Goal: Task Accomplishment & Management: Manage account settings

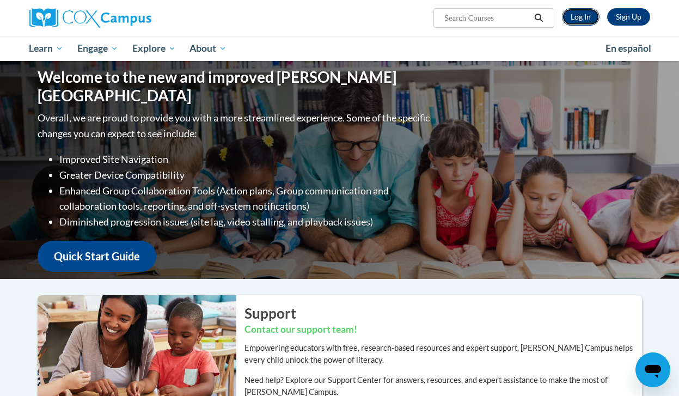
click at [580, 21] on link "Log In" at bounding box center [581, 16] width 38 height 17
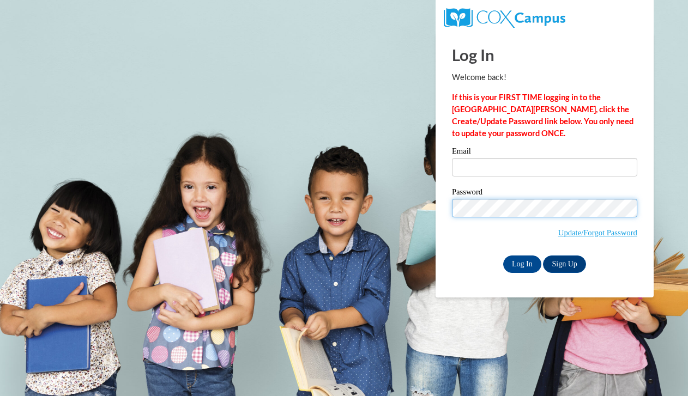
type input "kneal.msecs@gmail.com"
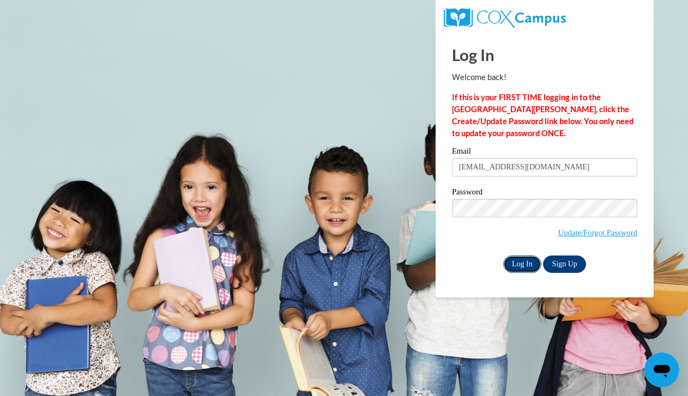
click at [525, 269] on input "Log In" at bounding box center [522, 264] width 38 height 17
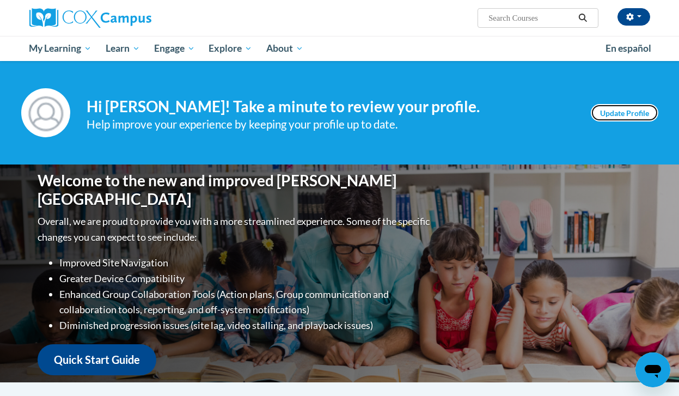
click at [616, 116] on link "Update Profile" at bounding box center [625, 112] width 68 height 17
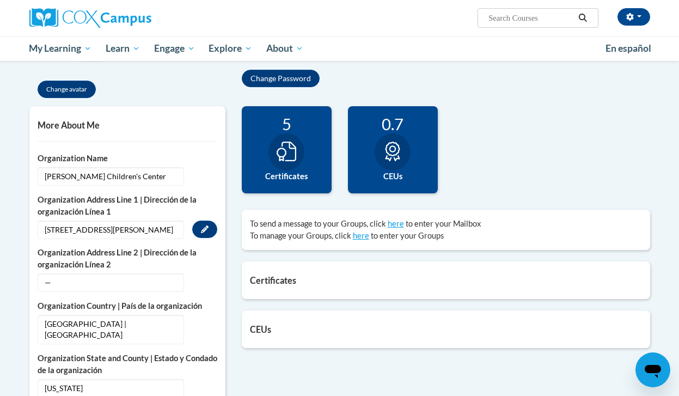
scroll to position [174, 0]
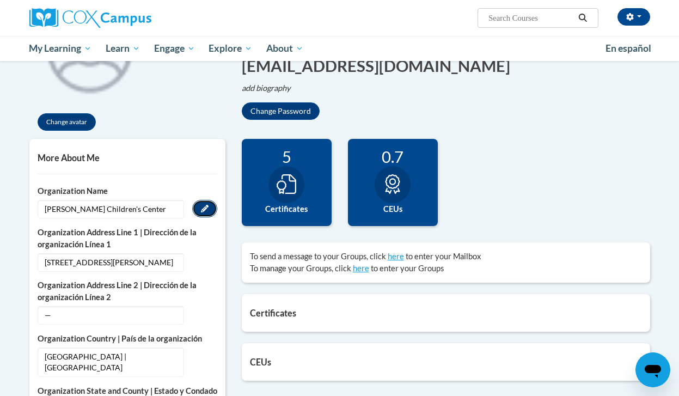
click at [202, 203] on button "Edit" at bounding box center [204, 208] width 25 height 17
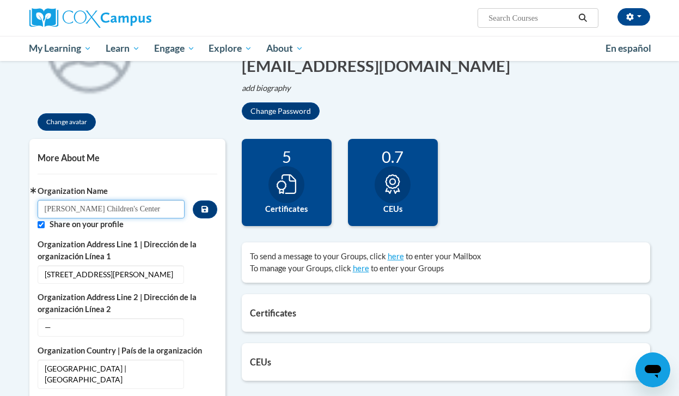
click at [178, 209] on input "Jeannette Cathy Children's Center" at bounding box center [112, 209] width 148 height 19
type input "Professional Development Specialist"
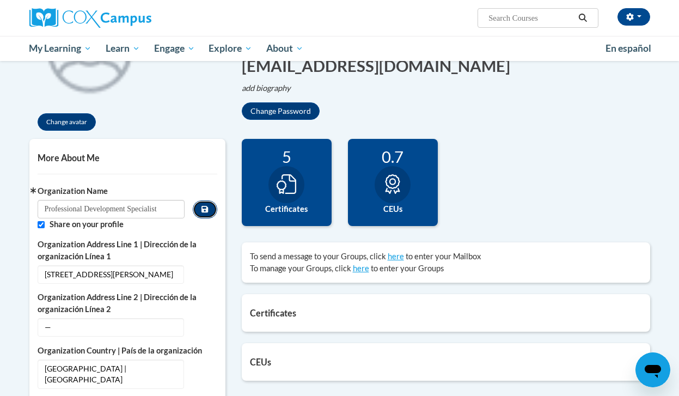
click at [207, 212] on icon "Custom profile fields" at bounding box center [205, 209] width 7 height 7
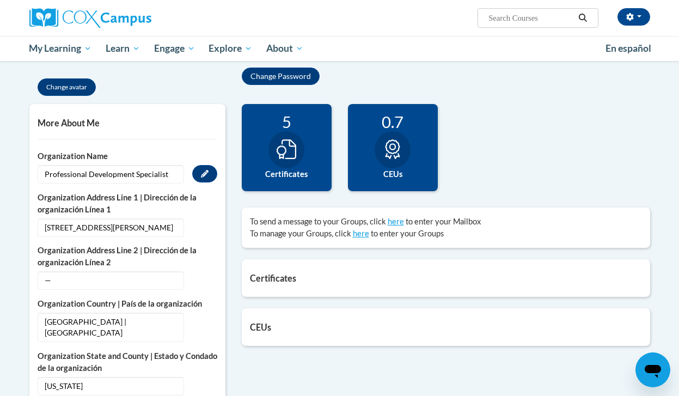
scroll to position [256, 0]
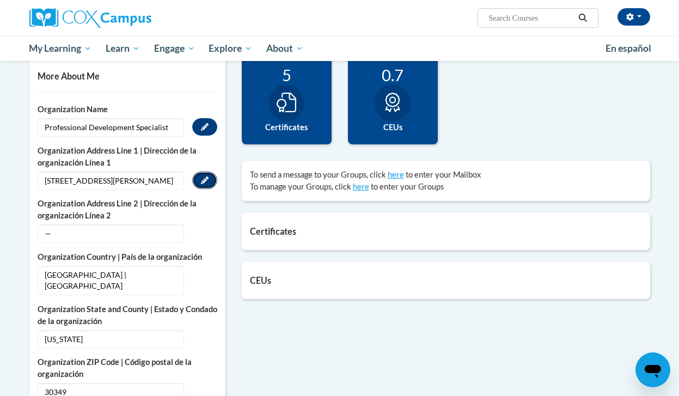
click at [206, 177] on icon "Custom profile fields" at bounding box center [205, 181] width 8 height 8
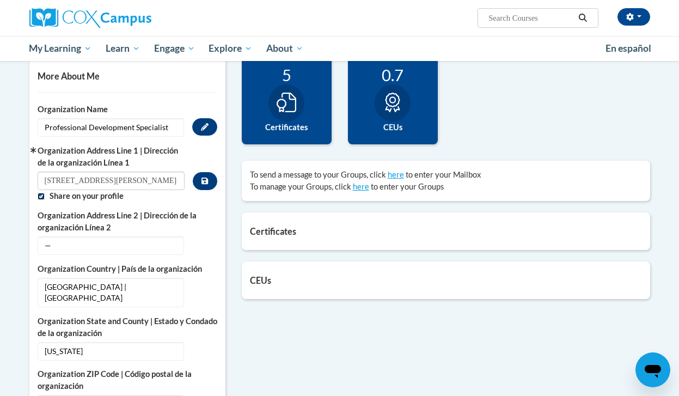
click at [39, 197] on input "Custom profile fields" at bounding box center [41, 196] width 7 height 7
checkbox input "false"
click at [178, 181] on input "5180 Buffington Rd Atlanta, Ga 30349" at bounding box center [112, 181] width 148 height 19
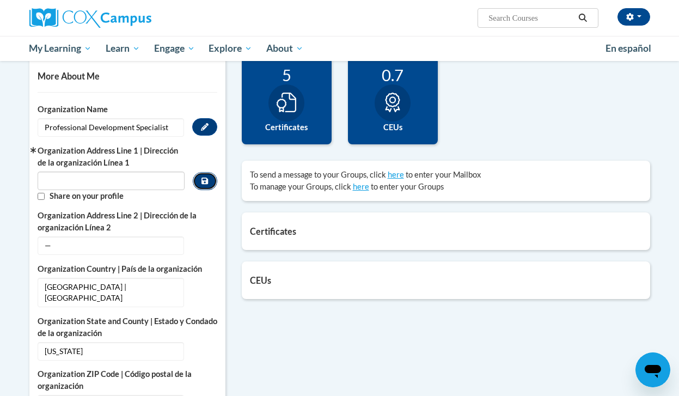
click at [206, 180] on icon "Custom profile fields" at bounding box center [205, 181] width 7 height 8
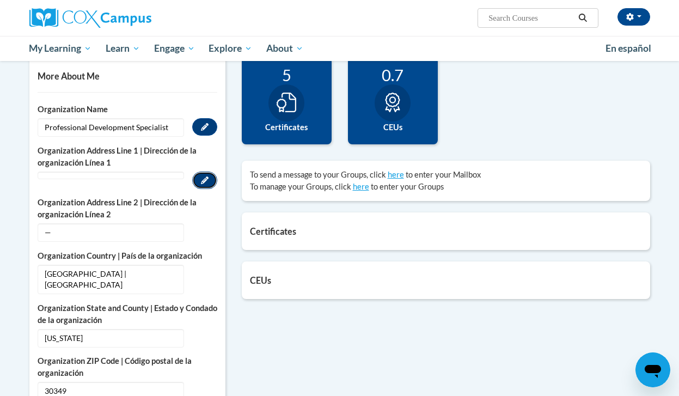
click at [199, 179] on button "Edit" at bounding box center [204, 180] width 25 height 17
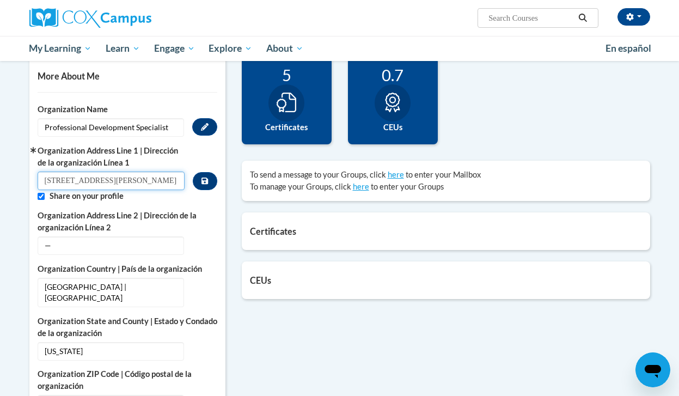
click at [167, 180] on input "5180 Buffington Rd Atlanta, Ga 30349" at bounding box center [112, 181] width 148 height 19
type input "Atlanta, Ga"
click at [205, 180] on icon "Custom profile fields" at bounding box center [205, 181] width 7 height 8
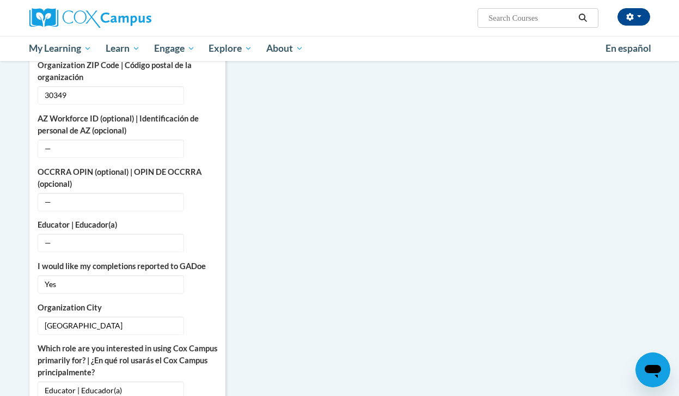
scroll to position [586, 0]
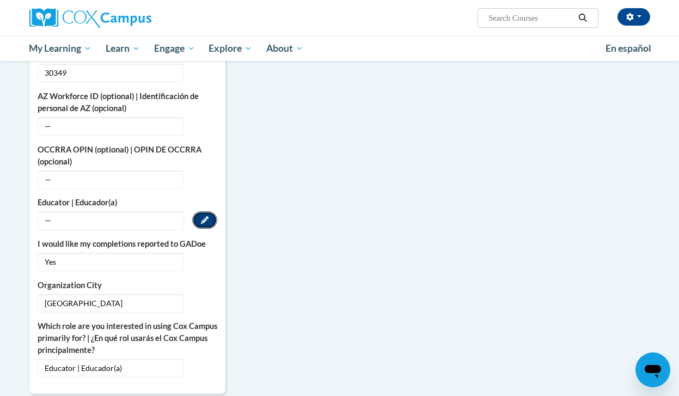
click at [210, 211] on button "Edit" at bounding box center [204, 219] width 25 height 17
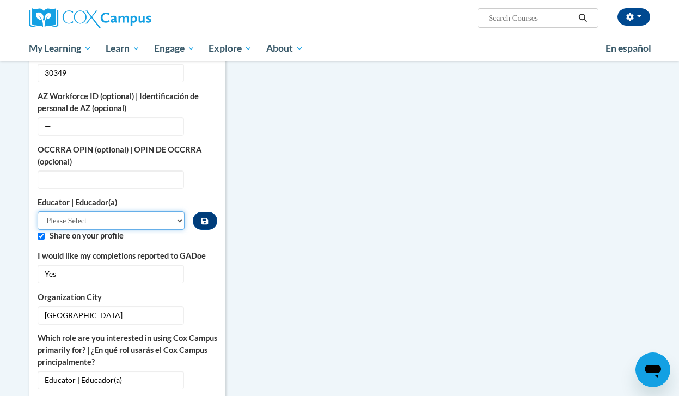
click at [184, 211] on select "Please Select Early Learning/Daycare Teacher/Family Home Care Provider | Maestr…" at bounding box center [112, 220] width 148 height 19
select select "6732b29e-f5f4-40e4-a595-7dafd2b8fb29"
click at [38, 211] on select "Please Select Early Learning/Daycare Teacher/Family Home Care Provider | Maestr…" at bounding box center [112, 220] width 148 height 19
click at [43, 233] on input "Custom profile fields" at bounding box center [41, 236] width 7 height 7
checkbox input "false"
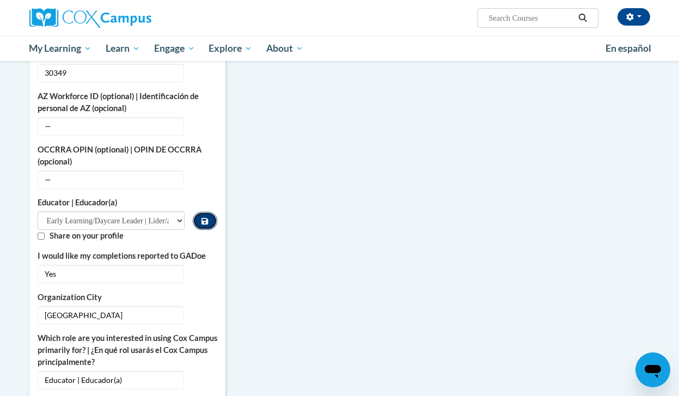
click at [209, 212] on button "Custom profile fields" at bounding box center [205, 221] width 24 height 18
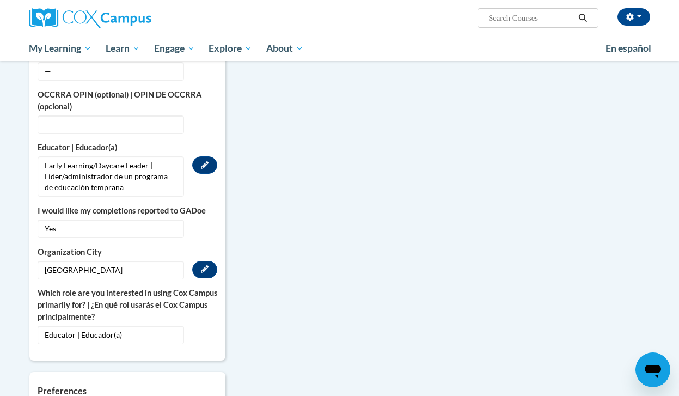
scroll to position [662, 0]
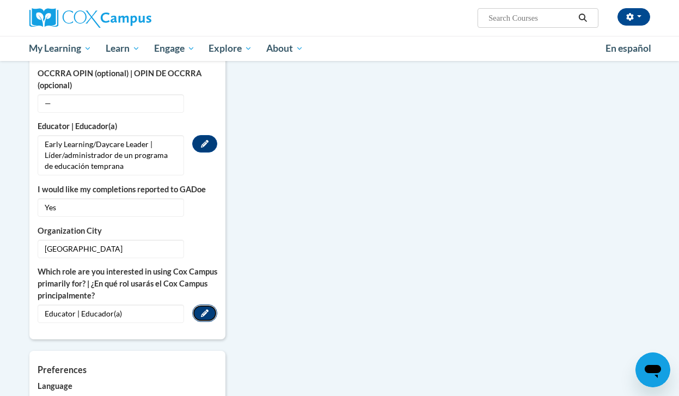
click at [201, 309] on icon "Custom profile fields" at bounding box center [205, 313] width 8 height 8
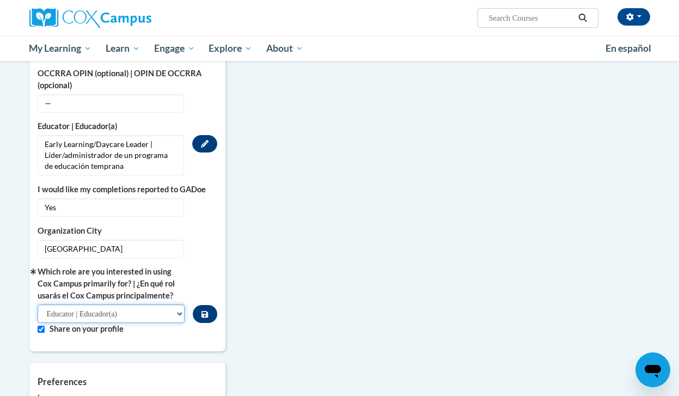
click at [167, 305] on select "Please Select College/University | Colegio/Universidad Community/Nonprofit Part…" at bounding box center [112, 314] width 148 height 19
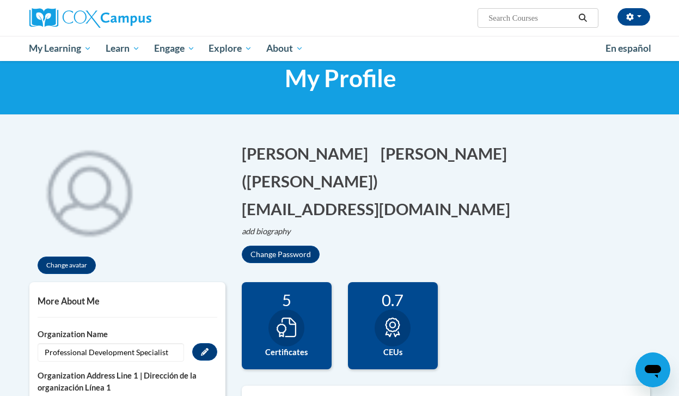
scroll to position [0, 0]
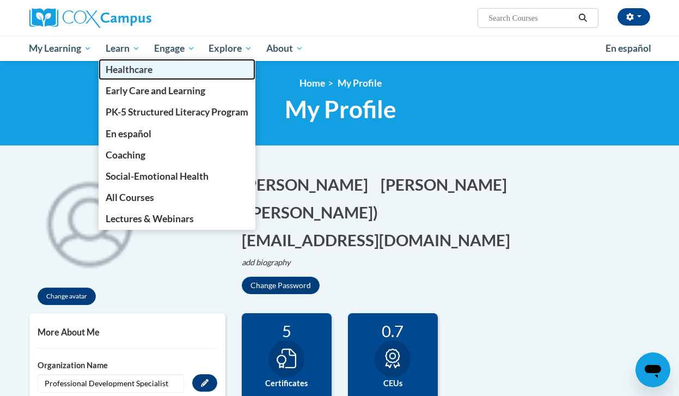
click at [130, 70] on span "Healthcare" at bounding box center [129, 69] width 47 height 11
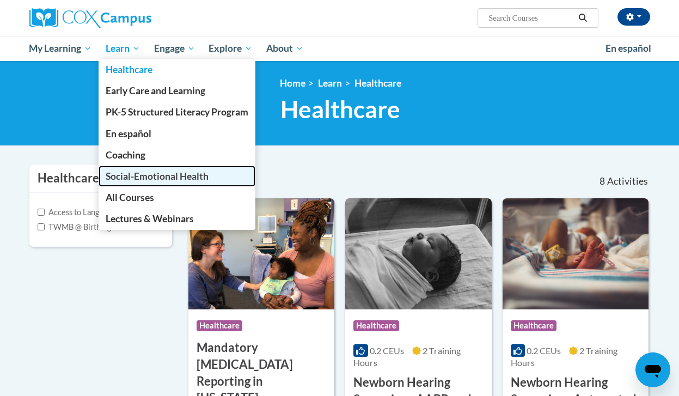
click at [152, 174] on span "Social-Emotional Health" at bounding box center [157, 176] width 103 height 11
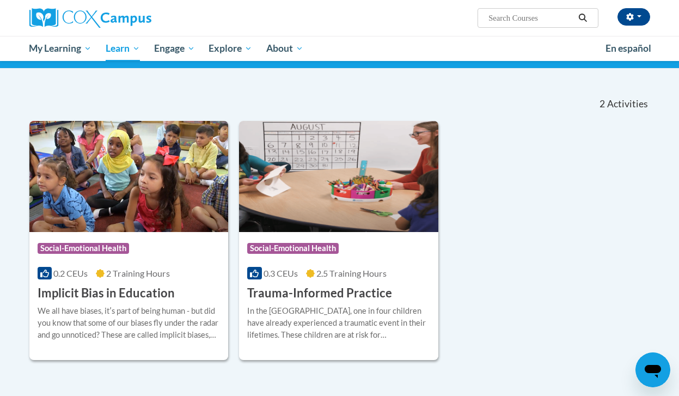
scroll to position [32, 0]
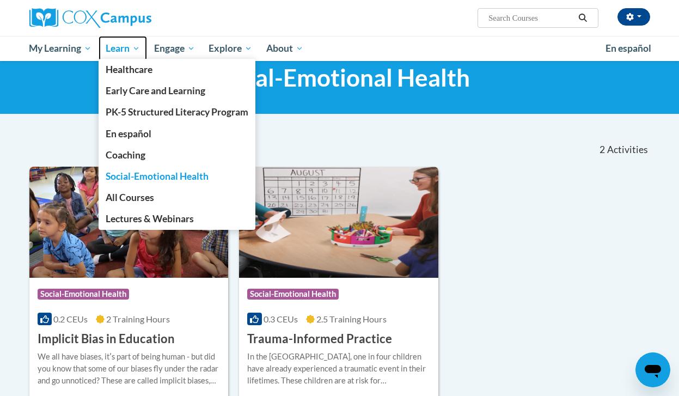
click at [136, 46] on span "Learn" at bounding box center [123, 48] width 34 height 13
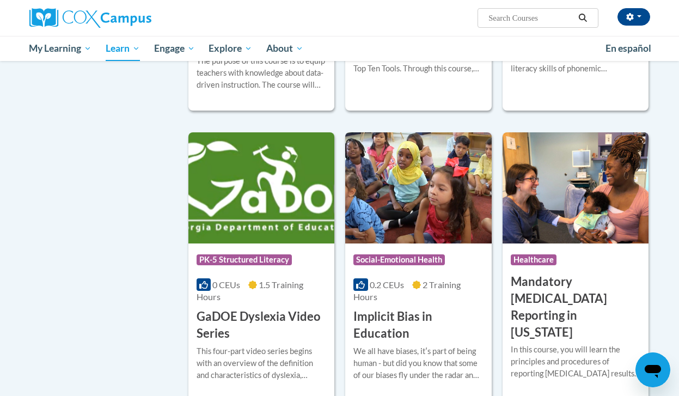
scroll to position [1367, 0]
